Goal: Information Seeking & Learning: Learn about a topic

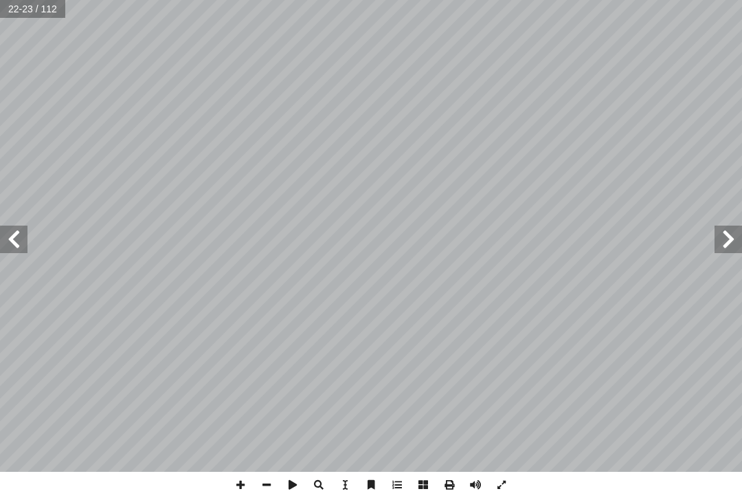
click at [722, 240] on span at bounding box center [728, 238] width 27 height 27
click at [719, 232] on span at bounding box center [728, 238] width 27 height 27
click at [718, 225] on span at bounding box center [728, 238] width 27 height 27
click at [728, 230] on span at bounding box center [728, 238] width 27 height 27
click at [724, 235] on span at bounding box center [728, 238] width 27 height 27
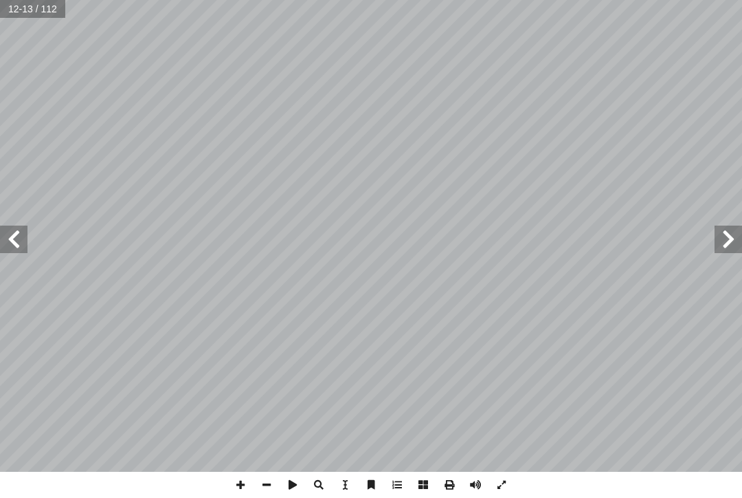
click at [723, 238] on span at bounding box center [728, 238] width 27 height 27
click at [736, 225] on span at bounding box center [728, 238] width 27 height 27
click at [10, 229] on span at bounding box center [13, 238] width 27 height 27
click at [15, 238] on span at bounding box center [13, 238] width 27 height 27
click at [8, 239] on span at bounding box center [13, 238] width 27 height 27
